Goal: Book appointment/travel/reservation

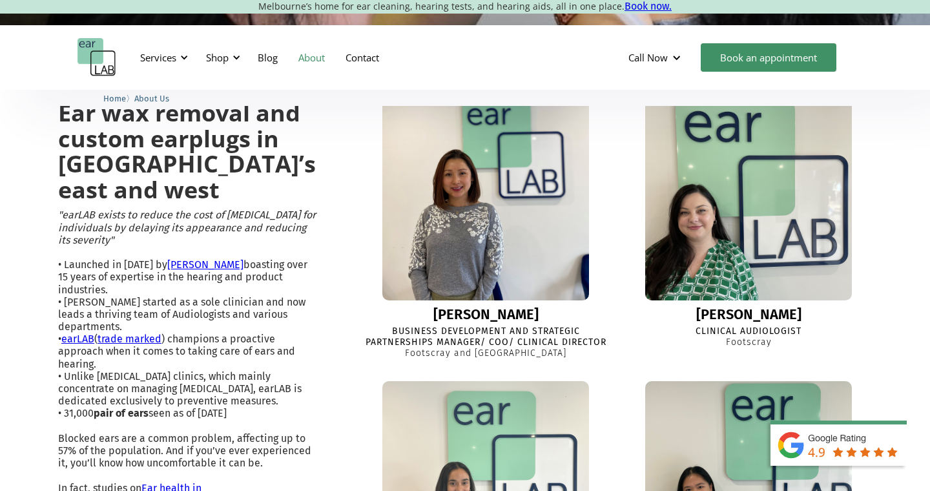
scroll to position [335, 0]
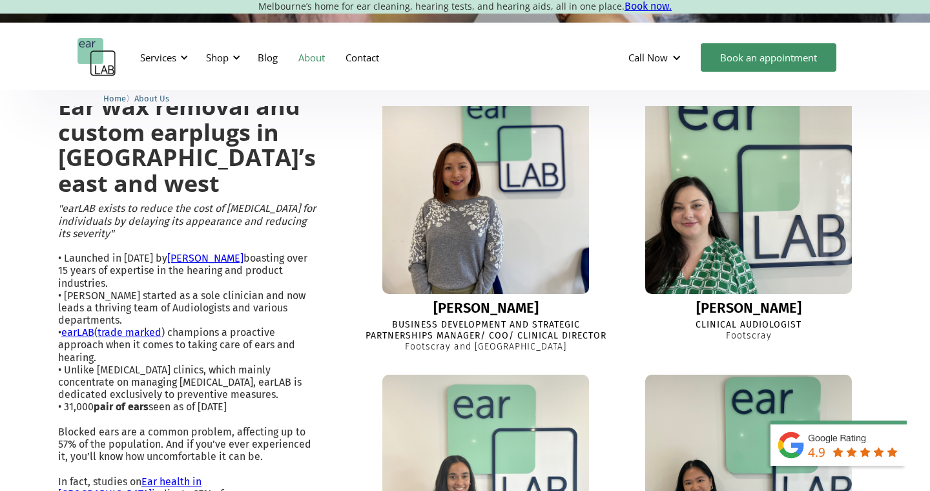
click at [714, 207] on img at bounding box center [748, 190] width 227 height 227
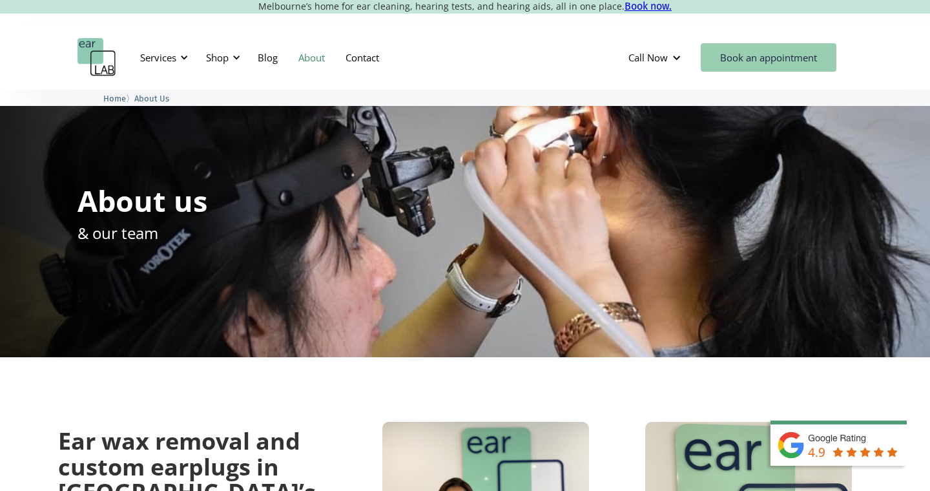
click at [769, 60] on link "Book an appointment" at bounding box center [769, 57] width 136 height 28
